Goal: Complete application form

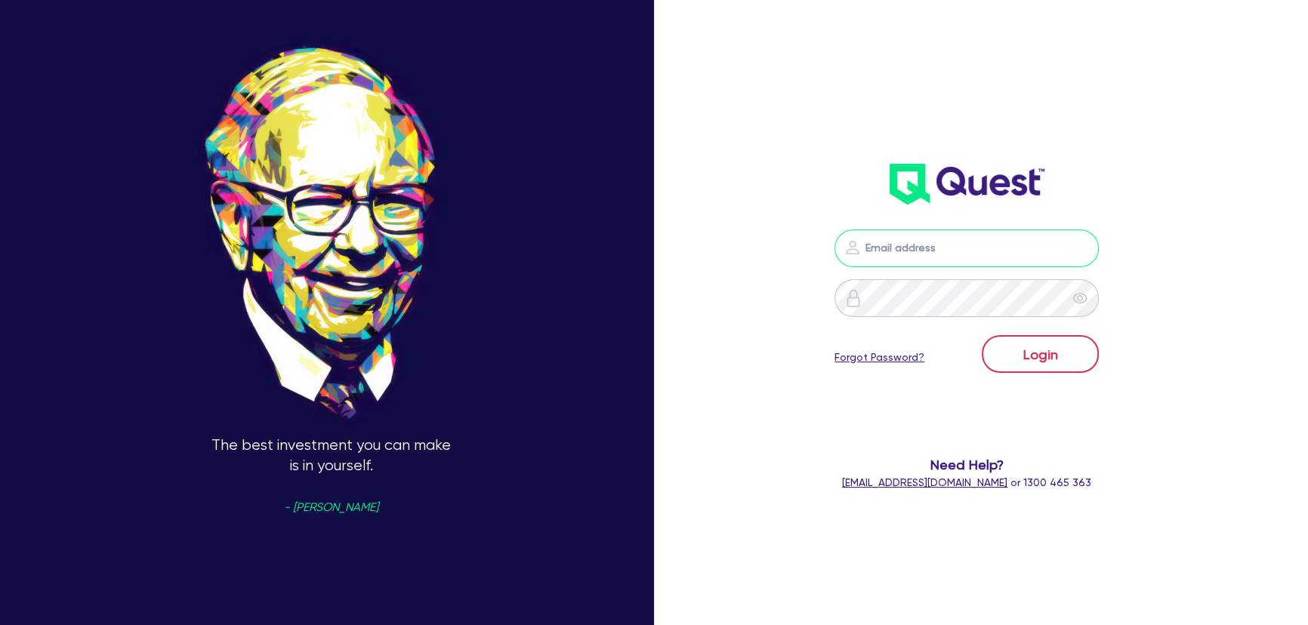
type input "[PERSON_NAME][EMAIL_ADDRESS][PERSON_NAME][DOMAIN_NAME]"
click at [1054, 347] on button "Login" at bounding box center [1040, 354] width 117 height 38
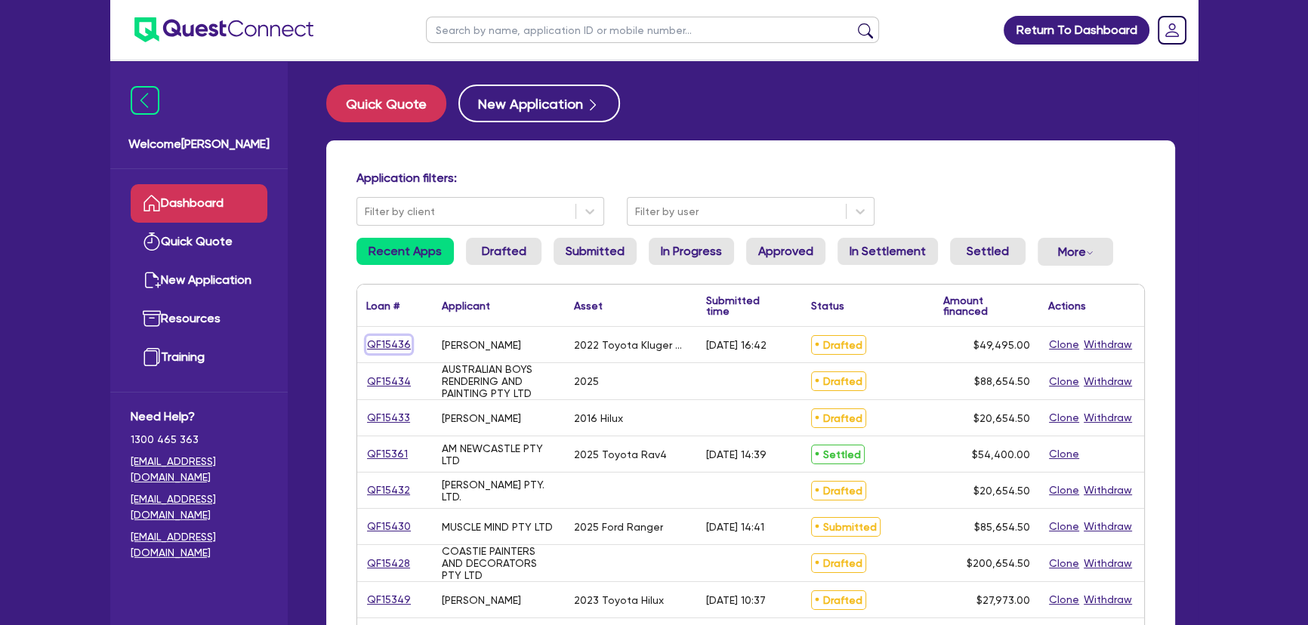
click at [388, 348] on link "QF15436" at bounding box center [388, 344] width 45 height 17
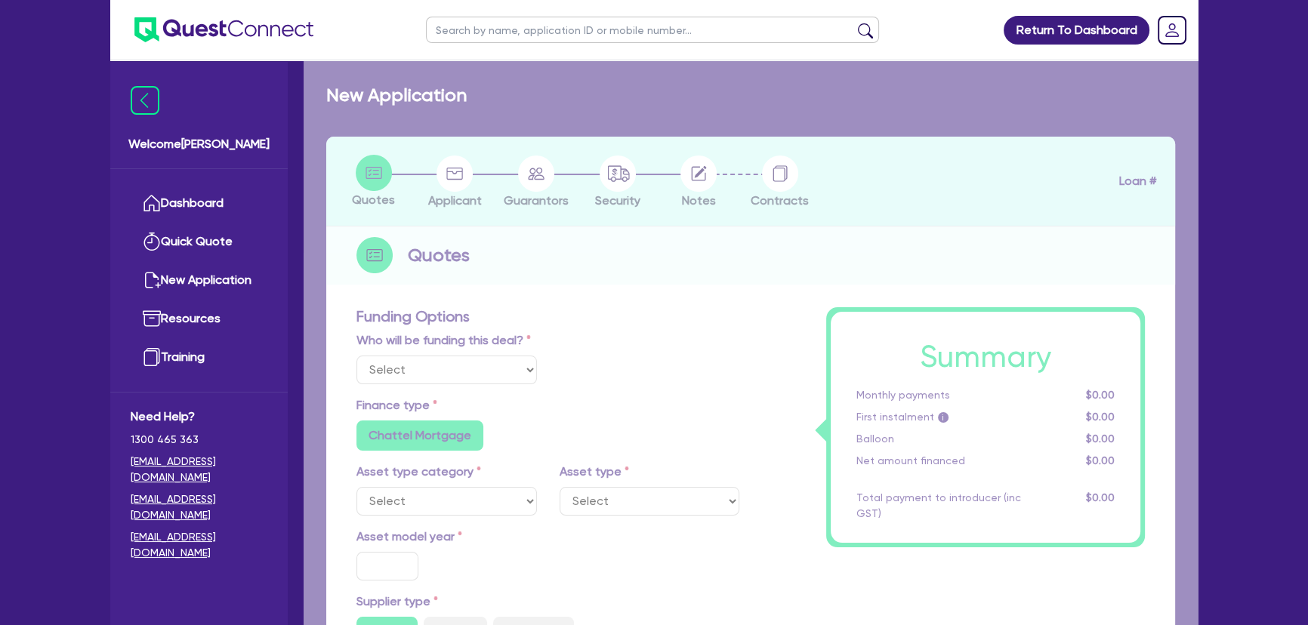
select select "Other"
select select "CARS_AND_LIGHT_TRUCKS"
type input "2022"
type input "49,000"
type input "3"
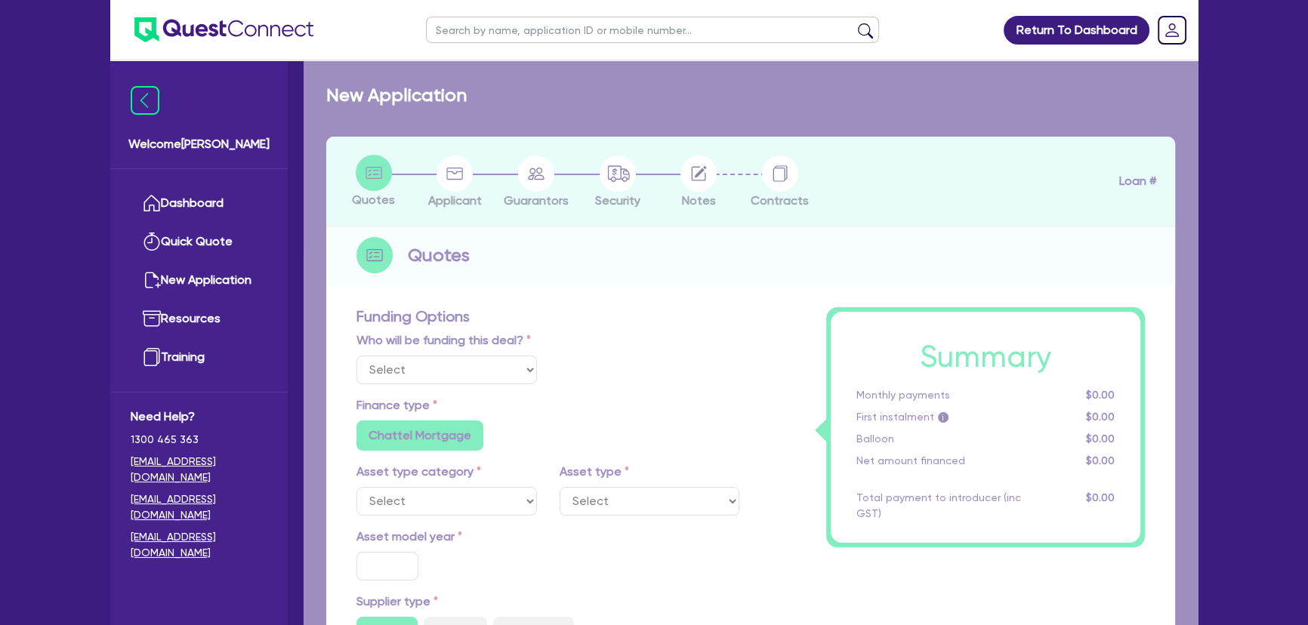
type input "1,484.85"
type input "6.8"
type input "450"
type input "318.18"
radio input "true"
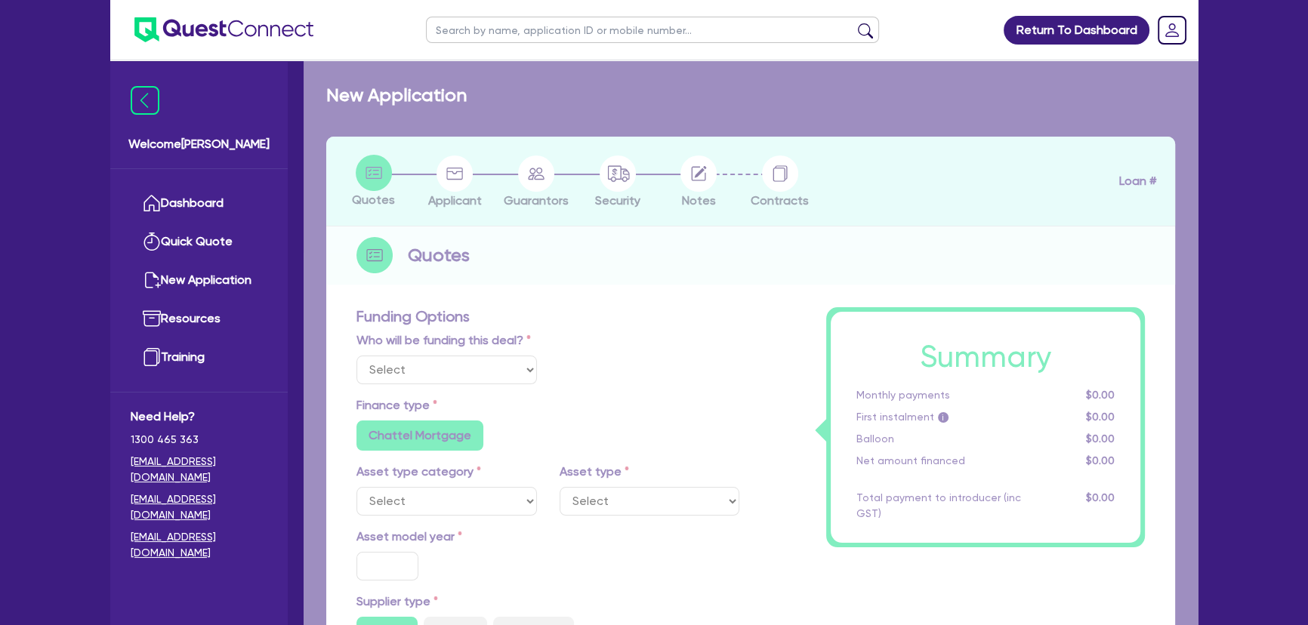
radio input "false"
select select "PASSENGER_VEHICLES"
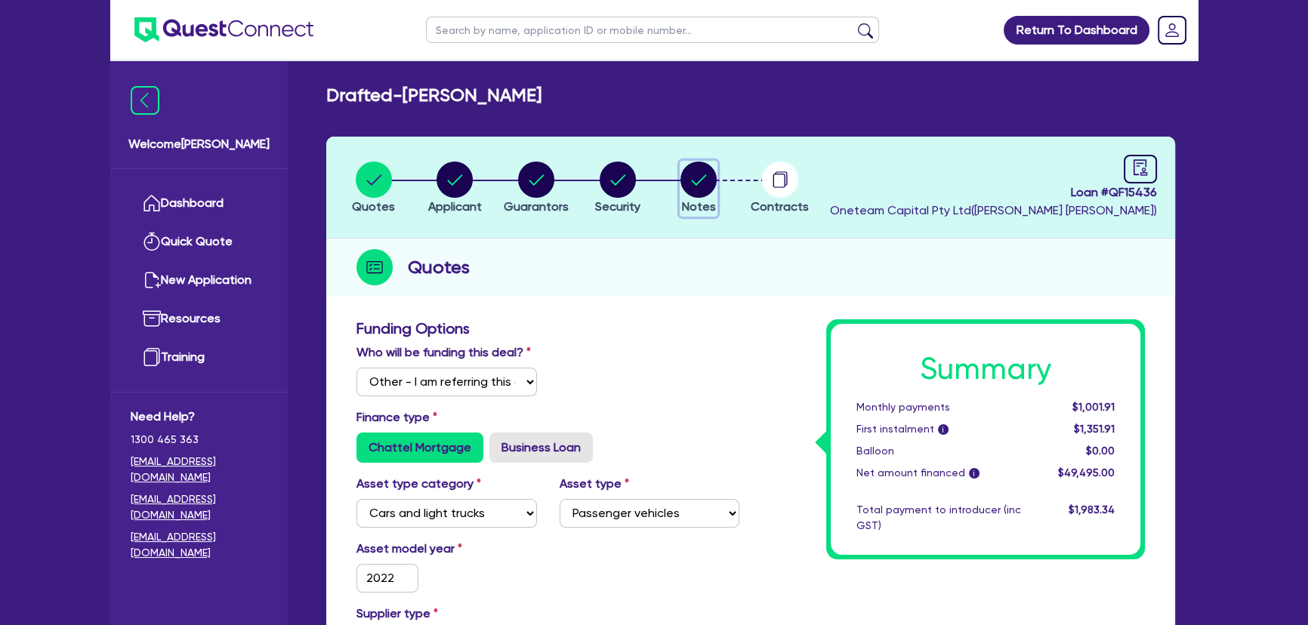
click at [688, 167] on circle "button" at bounding box center [698, 180] width 36 height 36
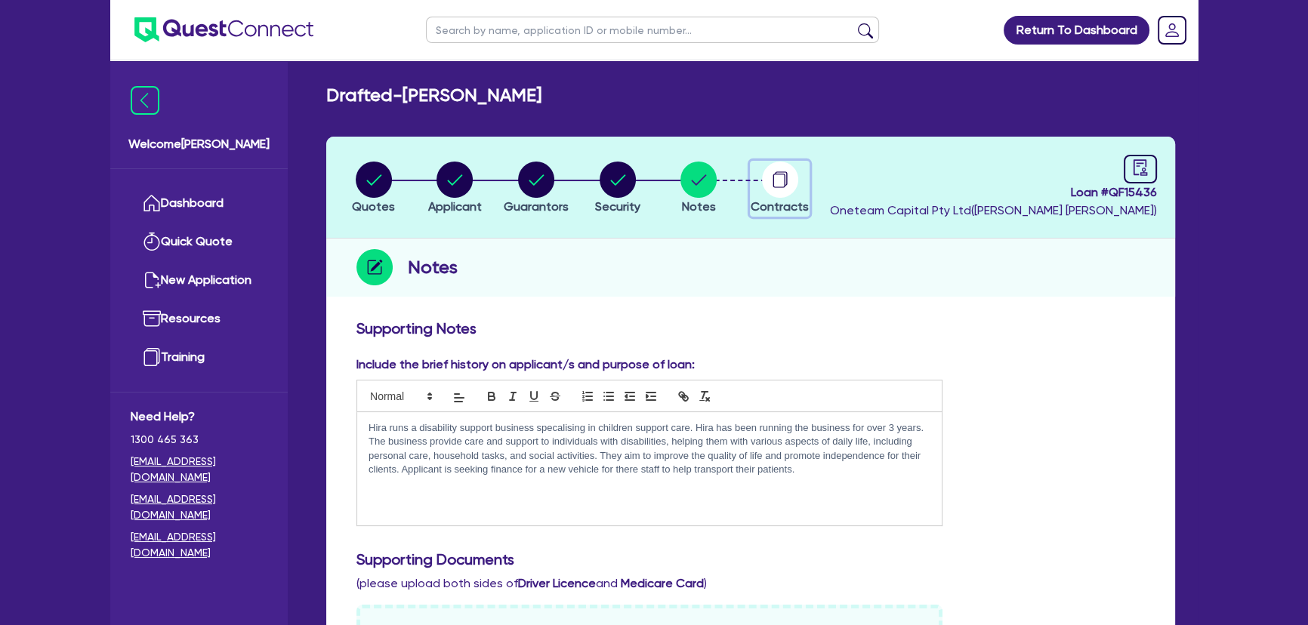
click at [780, 174] on circle "button" at bounding box center [780, 180] width 36 height 36
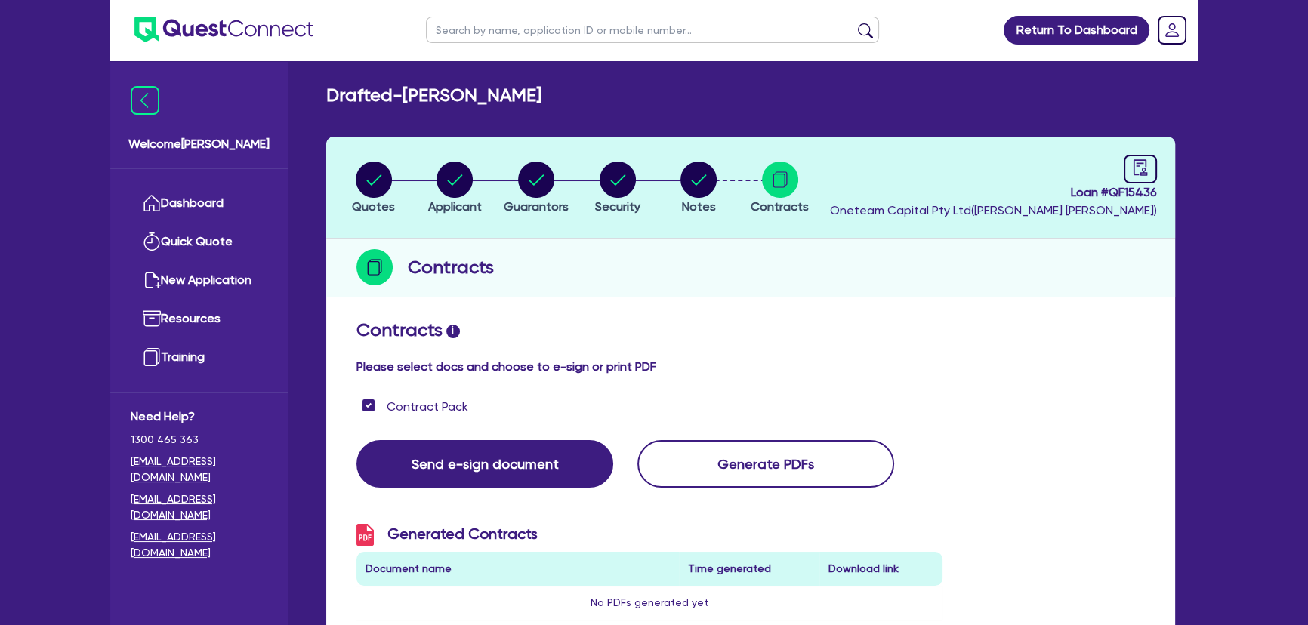
click at [245, 14] on ul at bounding box center [211, 30] width 203 height 60
click at [242, 20] on img at bounding box center [223, 29] width 179 height 25
